Goal: Check status: Check status

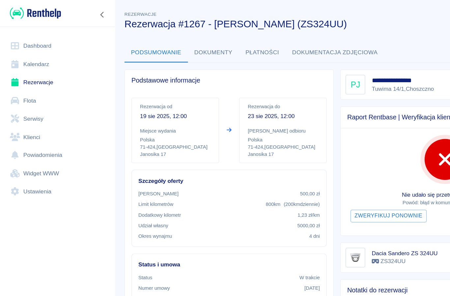
click at [2, 186] on div at bounding box center [46, 216] width 93 height 93
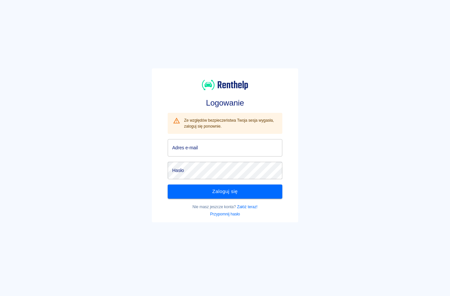
scroll to position [16, 0]
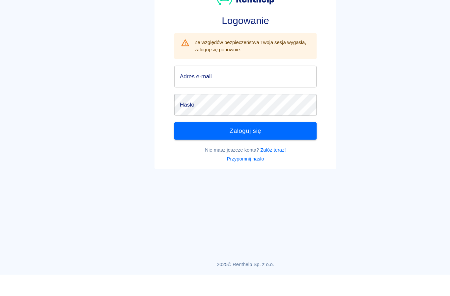
scroll to position [11, 0]
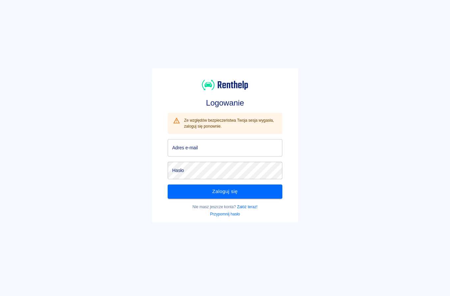
scroll to position [69, 37]
